Goal: Task Accomplishment & Management: Manage account settings

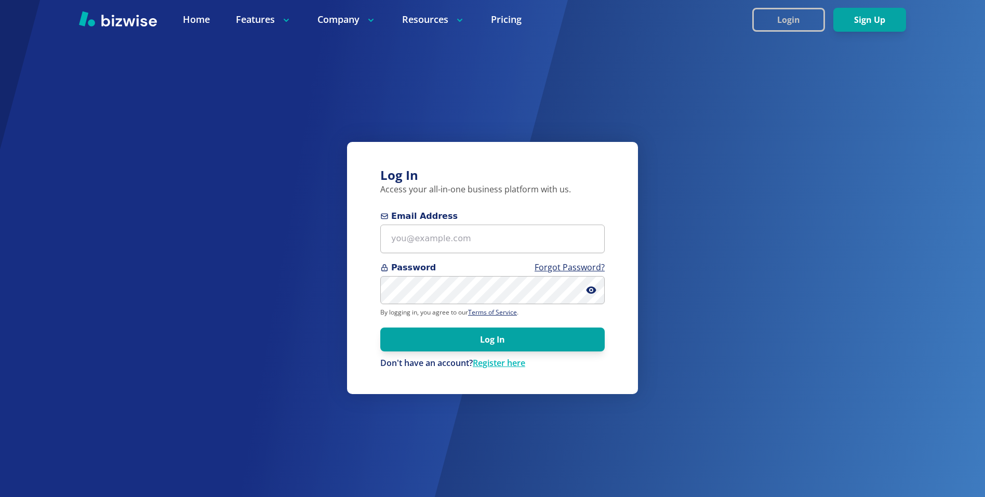
click at [811, 14] on button "Login" at bounding box center [788, 20] width 73 height 24
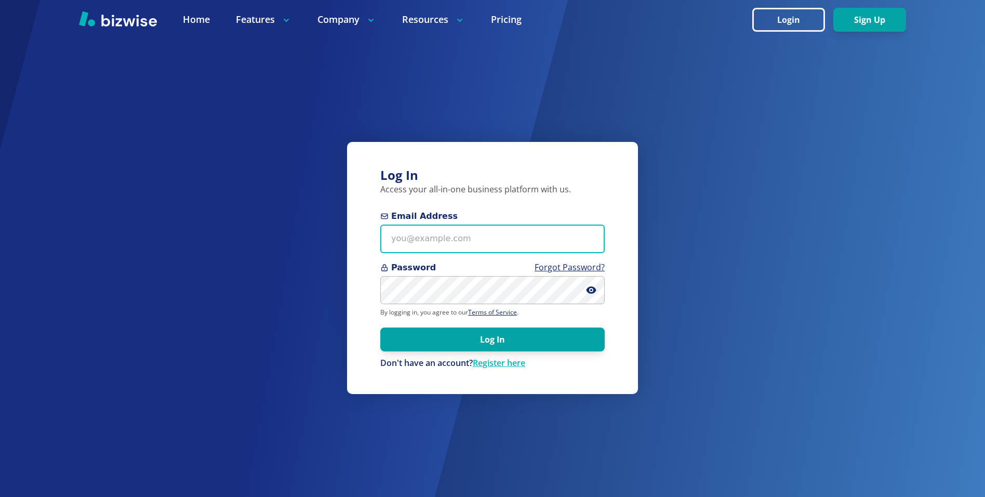
click at [417, 252] on input "Email Address" at bounding box center [492, 238] width 224 height 29
paste input "chemar+bold6@bizwise.com"
type input "chemar+bold6@bizwise.com"
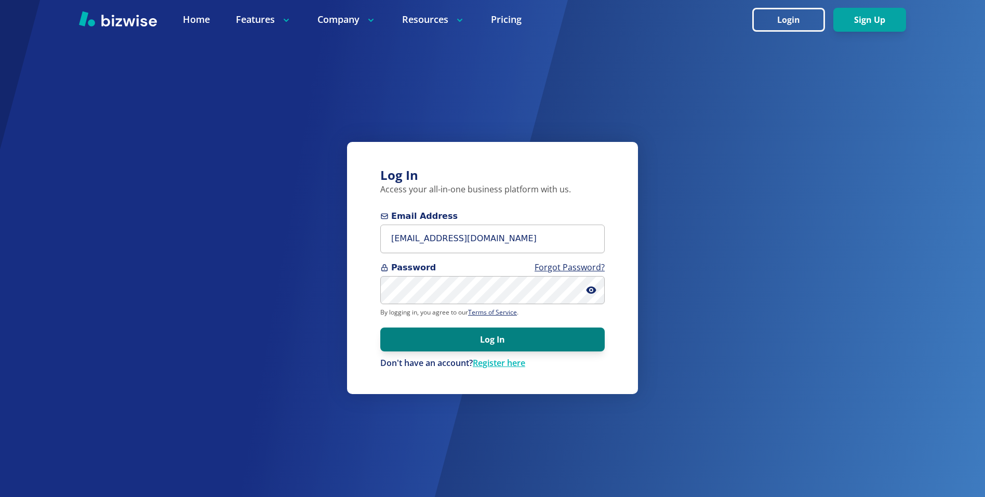
click at [560, 340] on button "Log In" at bounding box center [492, 339] width 224 height 24
